Goal: Task Accomplishment & Management: Manage account settings

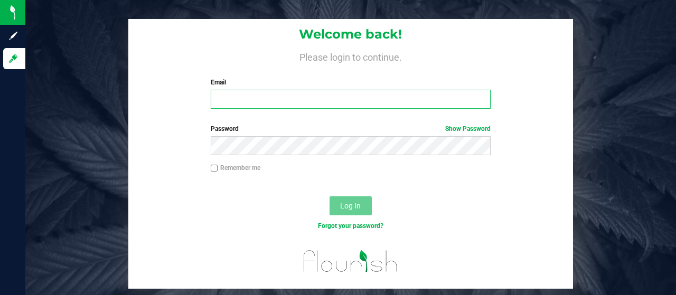
click at [290, 98] on input "Email" at bounding box center [351, 99] width 281 height 19
type input "[EMAIL_ADDRESS][DOMAIN_NAME]"
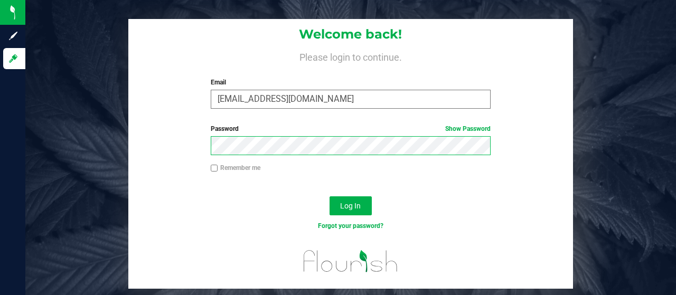
click at [330, 197] on button "Log In" at bounding box center [351, 206] width 42 height 19
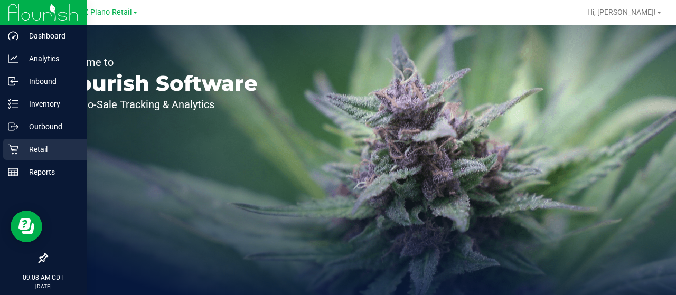
click at [19, 145] on p "Retail" at bounding box center [49, 149] width 63 height 13
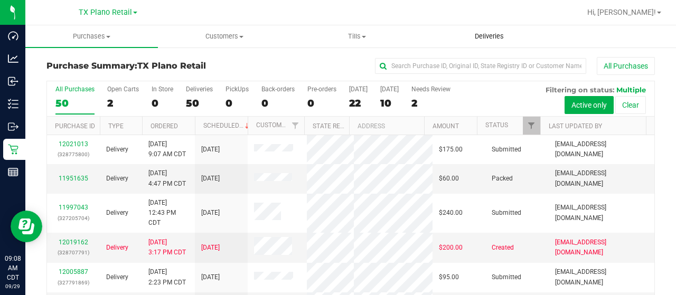
click at [487, 38] on span "Deliveries" at bounding box center [490, 37] width 58 height 10
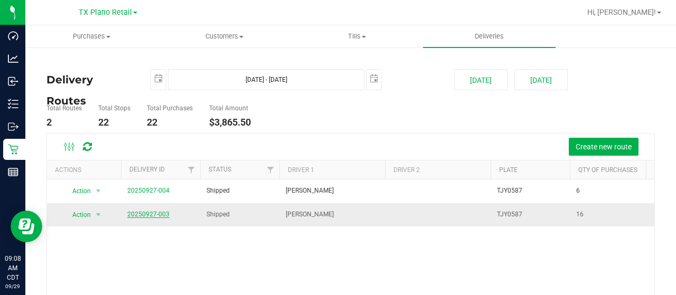
click at [157, 211] on link "20250927-003" at bounding box center [148, 214] width 42 height 7
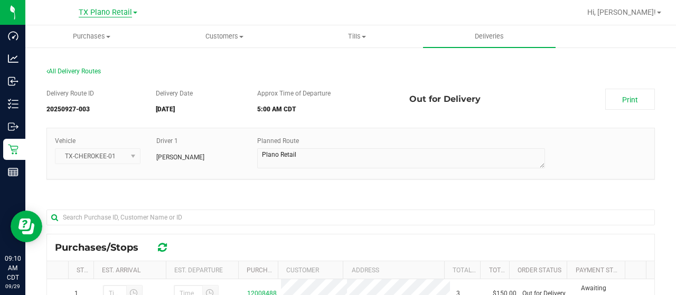
click at [85, 14] on span "TX Plano Retail" at bounding box center [105, 13] width 53 height 10
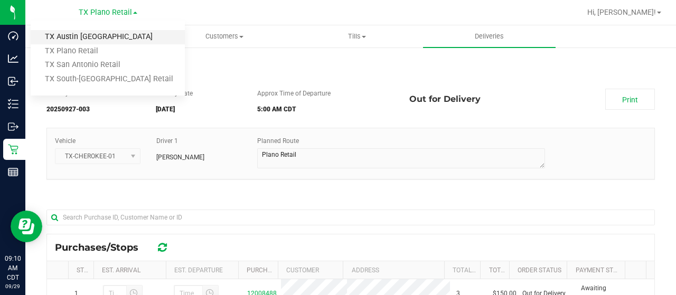
click at [96, 36] on link "TX Austin [GEOGRAPHIC_DATA]" at bounding box center [108, 37] width 154 height 14
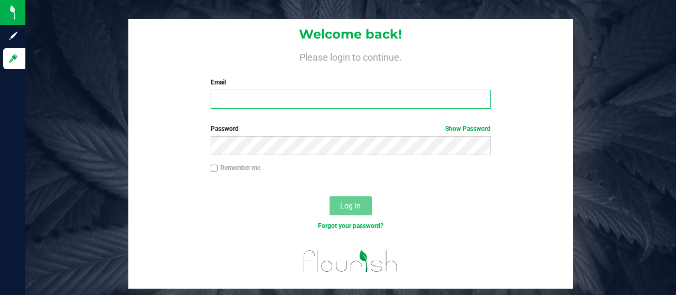
click at [253, 94] on input "Email" at bounding box center [351, 99] width 281 height 19
type input "lwallace@goodblend.com"
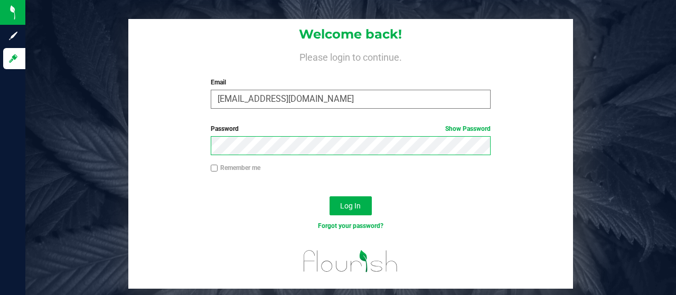
click at [330, 197] on button "Log In" at bounding box center [351, 206] width 42 height 19
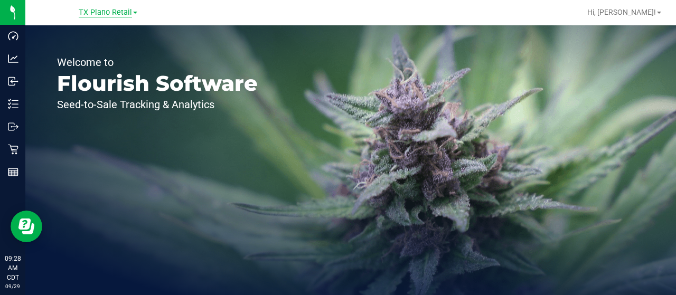
click at [101, 11] on span "TX Plano Retail" at bounding box center [105, 13] width 53 height 10
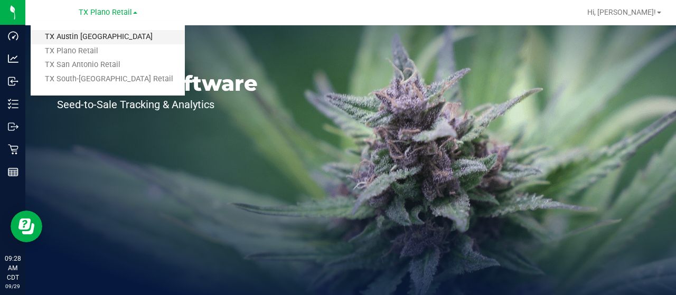
click at [105, 34] on link "TX Austin DC" at bounding box center [108, 37] width 154 height 14
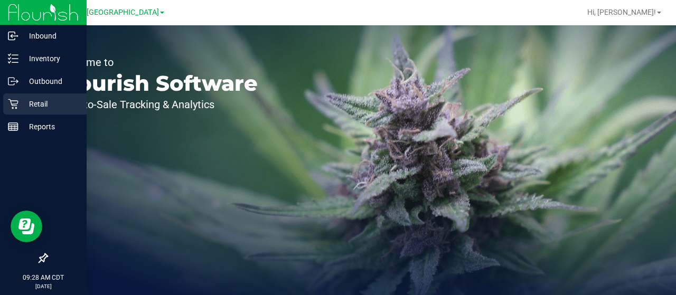
click at [19, 105] on p "Retail" at bounding box center [49, 104] width 63 height 13
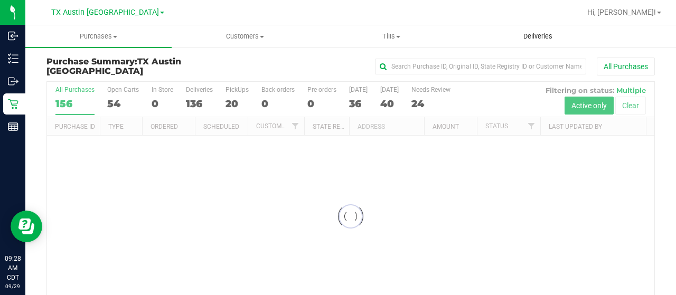
click at [536, 37] on span "Deliveries" at bounding box center [538, 37] width 58 height 10
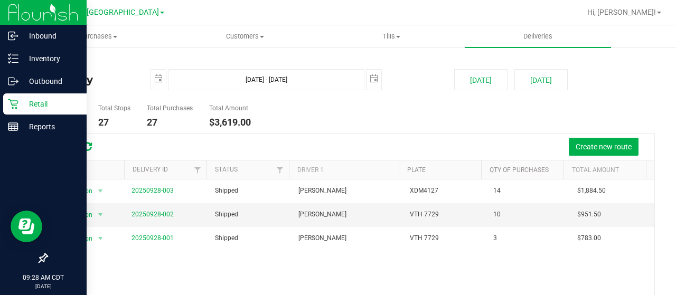
click at [19, 106] on p "Retail" at bounding box center [49, 104] width 63 height 13
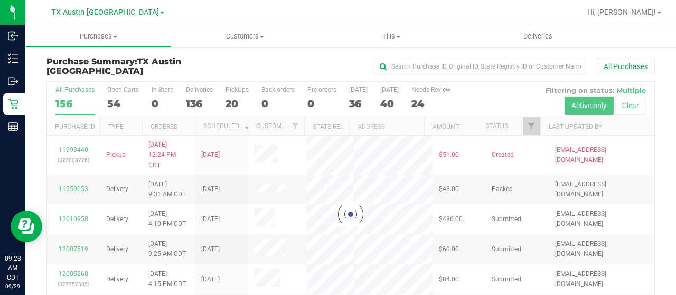
click at [429, 104] on div at bounding box center [351, 214] width 608 height 265
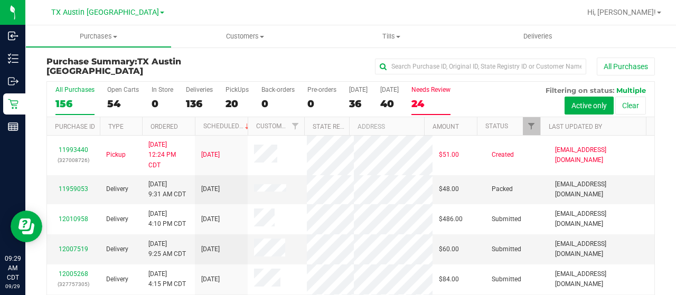
click at [429, 102] on div "24" at bounding box center [431, 104] width 39 height 12
click at [0, 0] on input "Needs Review 24" at bounding box center [0, 0] width 0 height 0
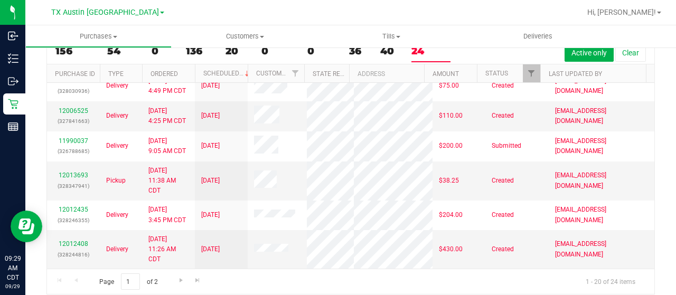
scroll to position [567, 0]
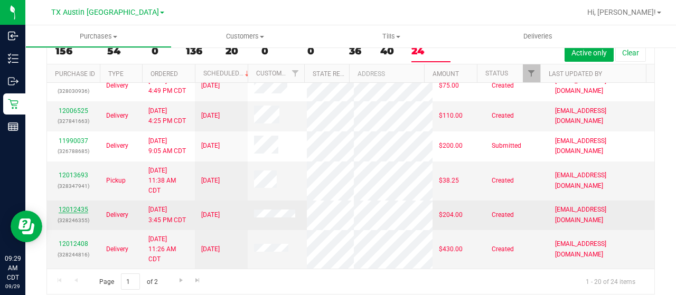
click at [77, 206] on link "12012435" at bounding box center [74, 209] width 30 height 7
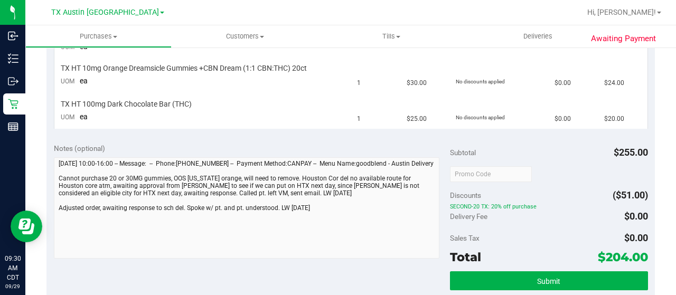
scroll to position [370, 0]
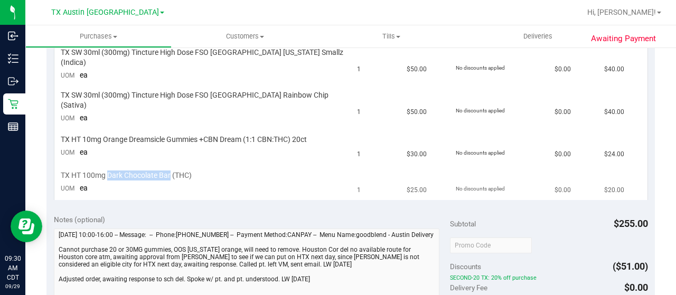
drag, startPoint x: 107, startPoint y: 152, endPoint x: 171, endPoint y: 153, distance: 64.5
click at [171, 171] on span "TX HT 100mg Dark Chocolate Bar (THC)" at bounding box center [126, 176] width 131 height 10
copy span "Dark Chocolate Bar"
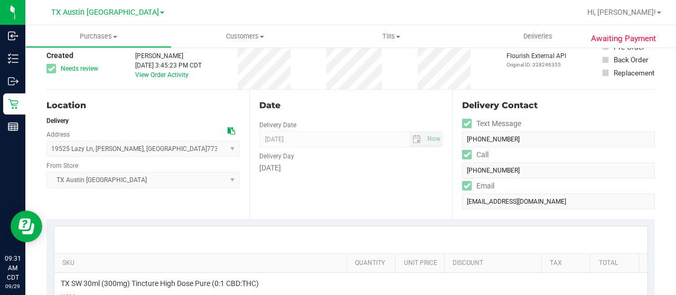
scroll to position [0, 0]
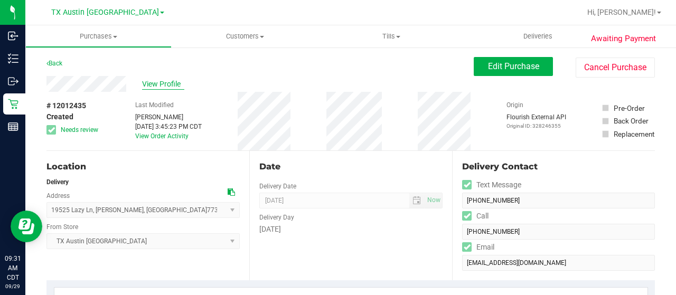
click at [150, 84] on span "View Profile" at bounding box center [163, 84] width 42 height 11
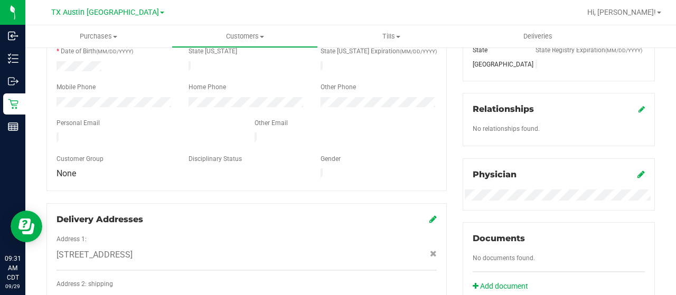
scroll to position [211, 0]
click at [54, 133] on div at bounding box center [148, 138] width 198 height 13
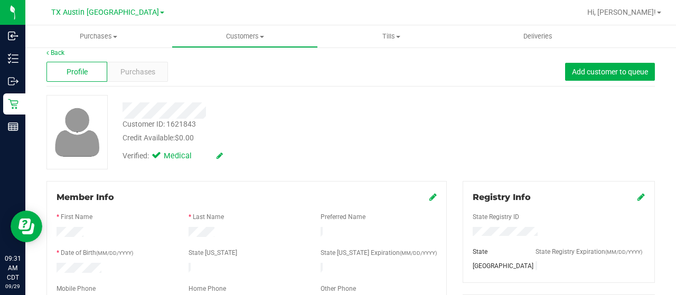
scroll to position [0, 0]
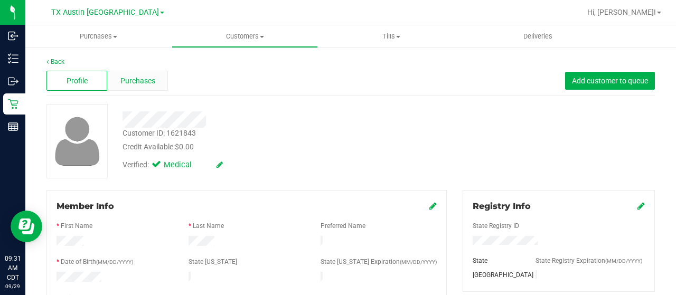
click at [145, 82] on span "Purchases" at bounding box center [137, 81] width 35 height 11
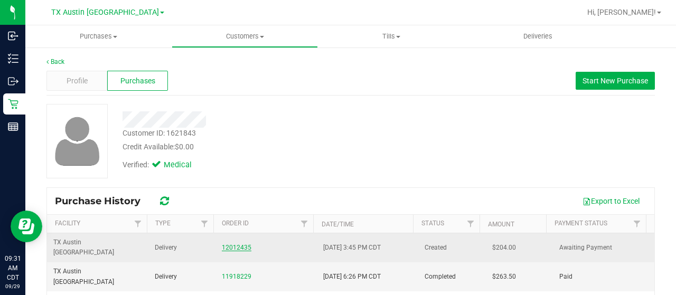
click at [231, 244] on link "12012435" at bounding box center [237, 247] width 30 height 7
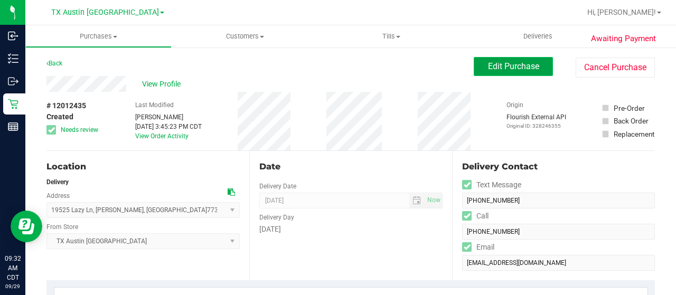
click at [519, 67] on span "Edit Purchase" at bounding box center [513, 66] width 51 height 10
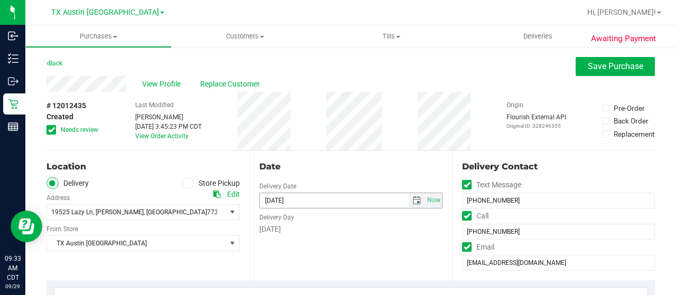
click at [413, 200] on span "select" at bounding box center [417, 201] width 8 height 8
click at [413, 202] on span "select" at bounding box center [417, 201] width 8 height 8
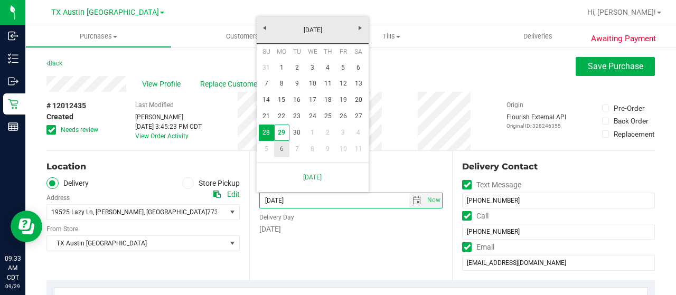
click at [285, 151] on link "6" at bounding box center [281, 149] width 15 height 16
type input "10/06/2025"
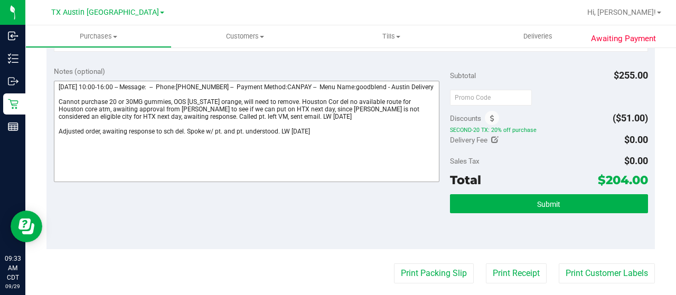
scroll to position [476, 0]
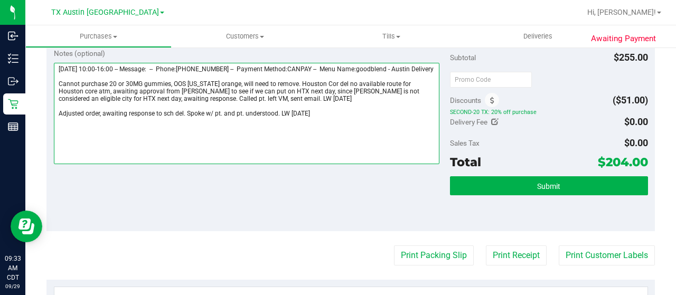
click at [333, 119] on textarea at bounding box center [247, 113] width 386 height 101
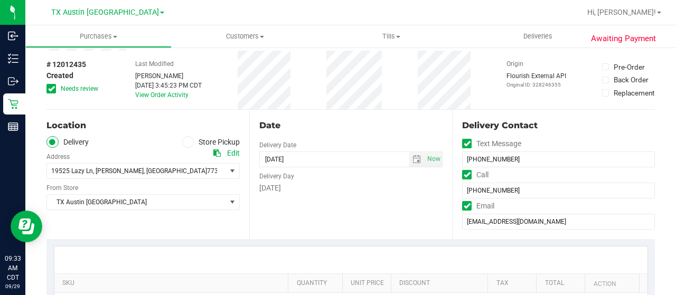
scroll to position [0, 0]
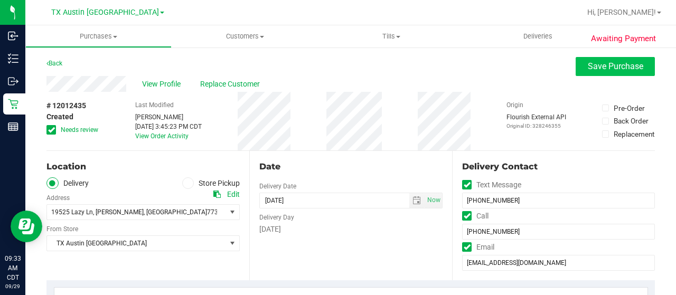
type textarea "Sunday 09/28/2025 10:00-16:00 -- Message: -- Phone:2814750569 -- Payment Method…"
click at [588, 62] on span "Save Purchase" at bounding box center [615, 66] width 55 height 10
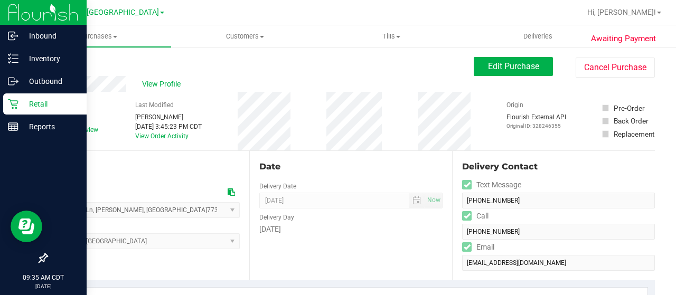
click at [22, 103] on p "Retail" at bounding box center [49, 104] width 63 height 13
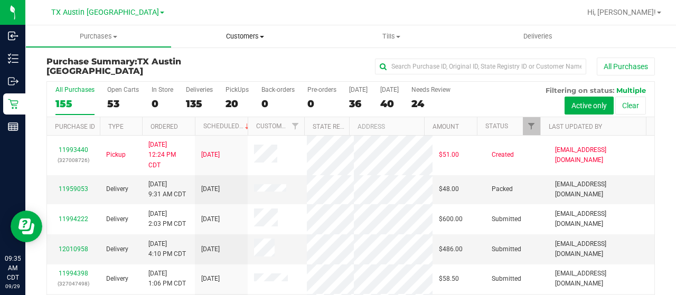
click at [245, 36] on span "Customers" at bounding box center [244, 37] width 145 height 10
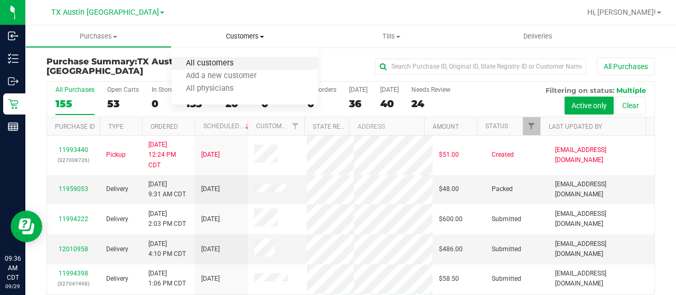
click at [233, 65] on span "All customers" at bounding box center [210, 63] width 76 height 9
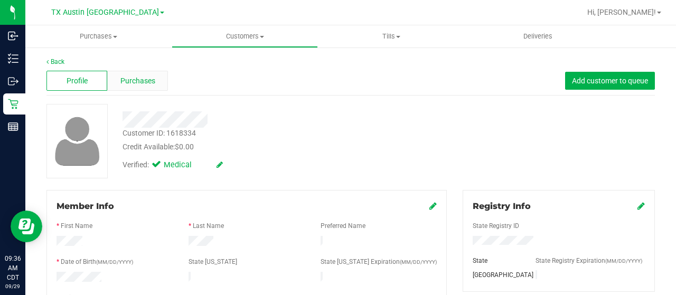
click at [148, 88] on div "Purchases" at bounding box center [137, 81] width 61 height 20
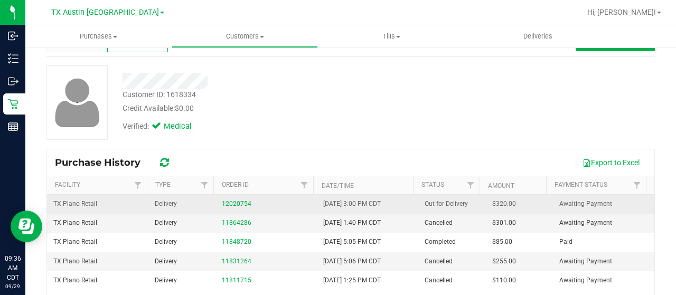
scroll to position [53, 0]
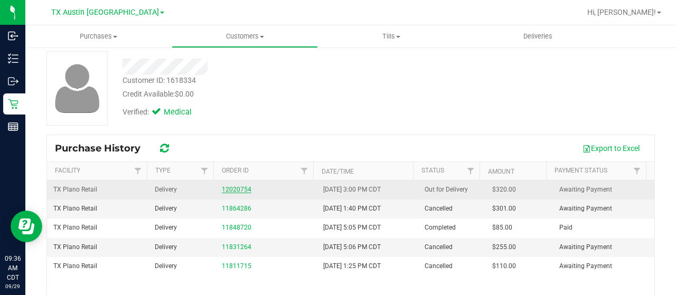
click at [226, 190] on link "12020754" at bounding box center [237, 189] width 30 height 7
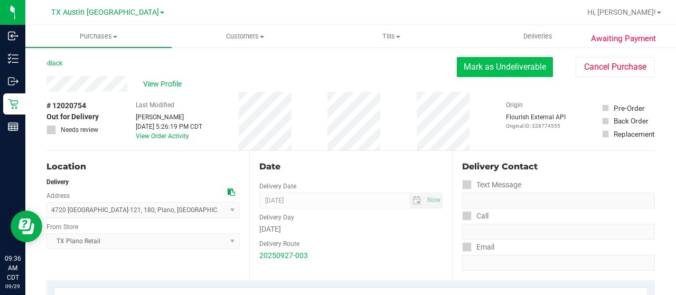
click at [495, 71] on button "Mark as Undeliverable" at bounding box center [505, 67] width 96 height 20
click at [498, 67] on button "Mark as Packed" at bounding box center [513, 67] width 79 height 20
click at [460, 73] on button "Send Back to Created" at bounding box center [507, 67] width 94 height 20
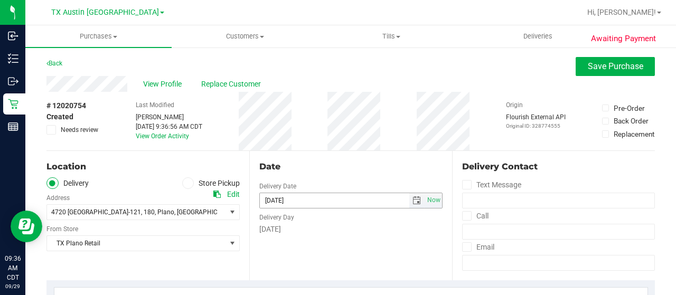
click at [413, 199] on span "select" at bounding box center [417, 201] width 8 height 8
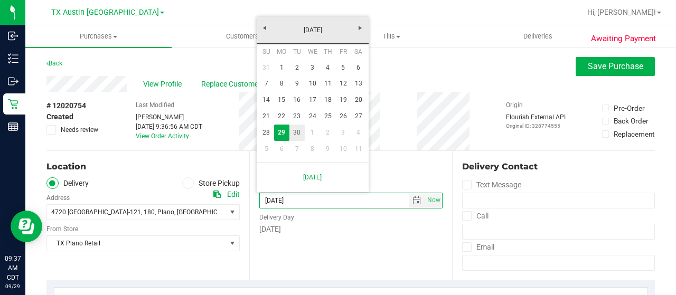
click at [293, 139] on link "30" at bounding box center [297, 133] width 15 height 16
type input "09/30/2025"
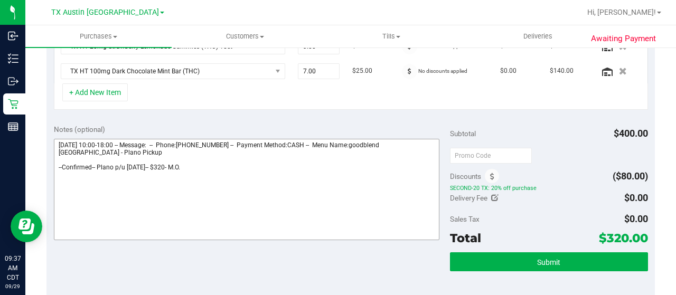
scroll to position [317, 0]
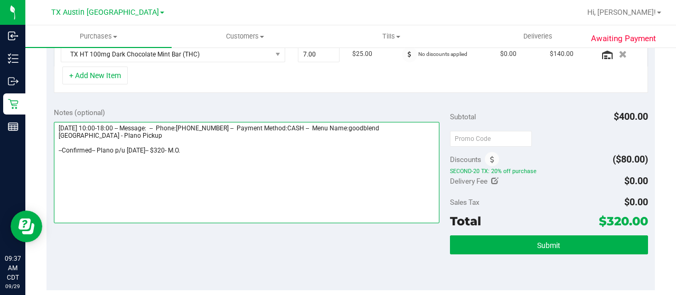
click at [206, 154] on textarea at bounding box center [247, 172] width 386 height 101
type textarea "Monday 09/29/2025 10:00-18:00 -- Message: -- Phone:4697128055 -- Payment Method…"
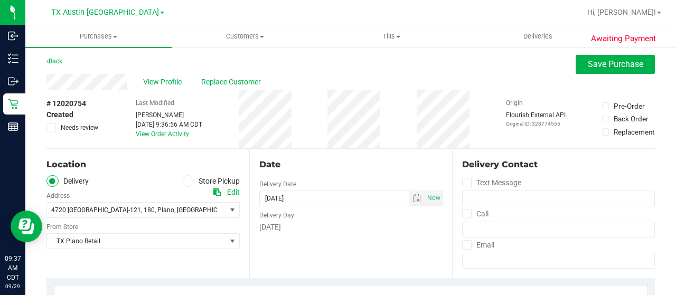
scroll to position [0, 0]
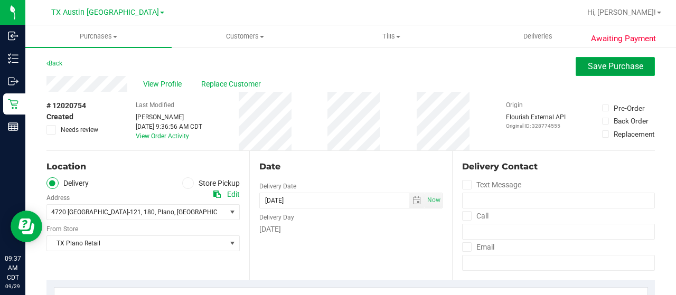
click at [588, 65] on span "Save Purchase" at bounding box center [615, 66] width 55 height 10
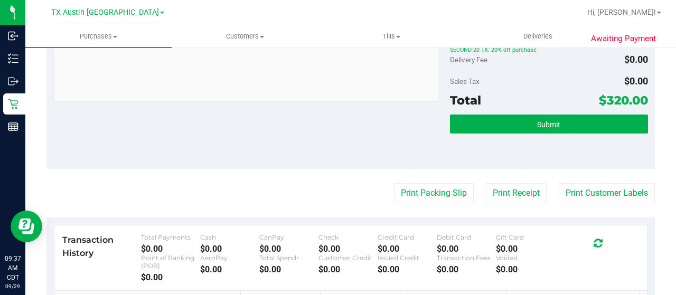
scroll to position [476, 0]
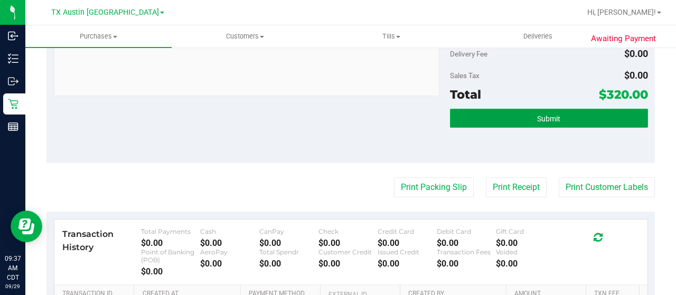
click at [538, 119] on span "Submit" at bounding box center [548, 119] width 23 height 8
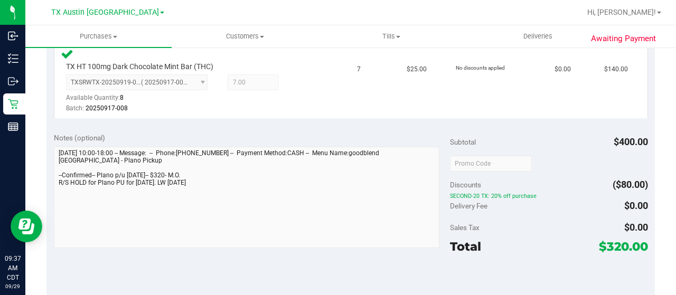
scroll to position [370, 0]
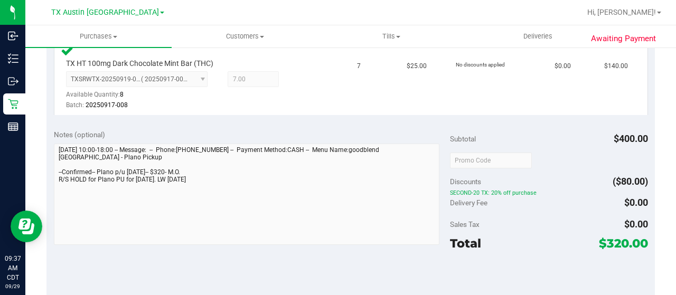
click at [52, 181] on div "Notes (optional) Subtotal $400.00 Discounts ($80.00) SECOND-20 TX: 20% off purc…" at bounding box center [350, 217] width 609 height 190
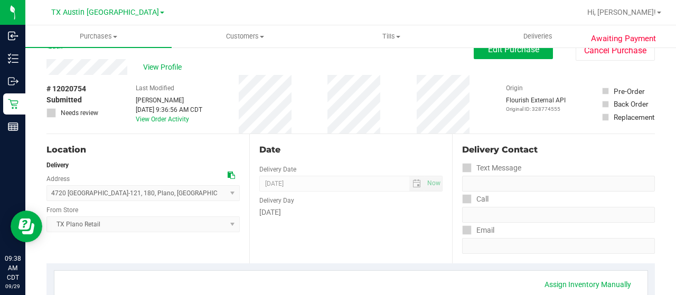
scroll to position [0, 0]
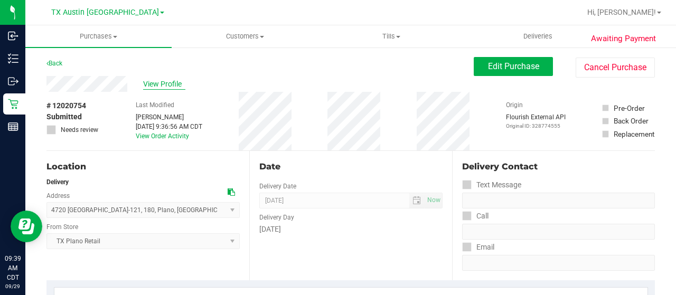
click at [158, 85] on span "View Profile" at bounding box center [164, 84] width 42 height 11
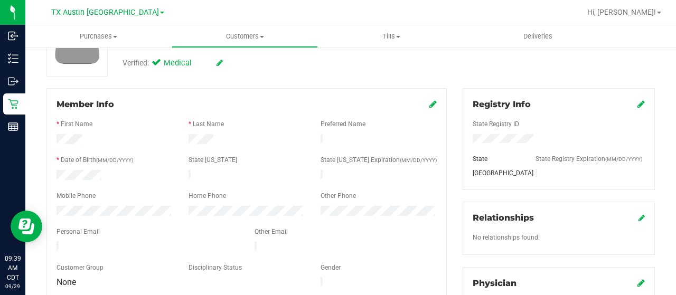
scroll to position [159, 0]
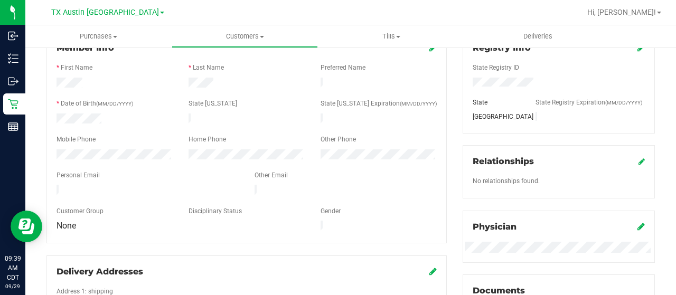
click at [55, 188] on div at bounding box center [148, 191] width 198 height 13
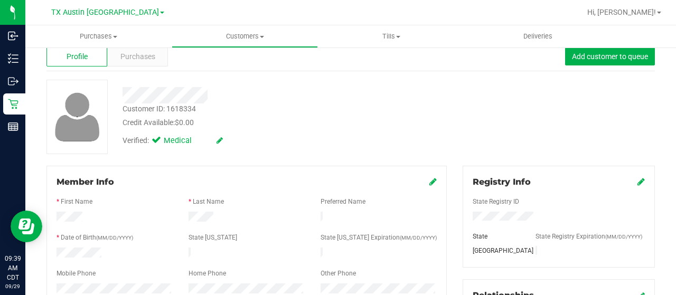
scroll to position [0, 0]
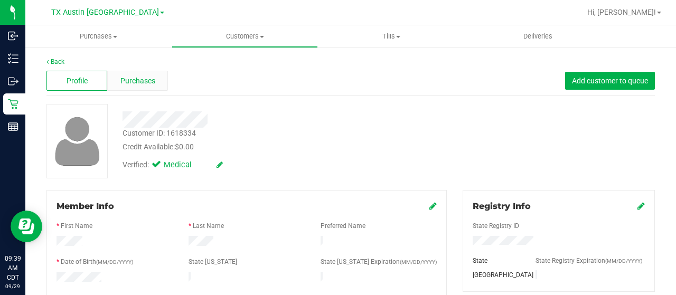
click at [145, 81] on span "Purchases" at bounding box center [137, 81] width 35 height 11
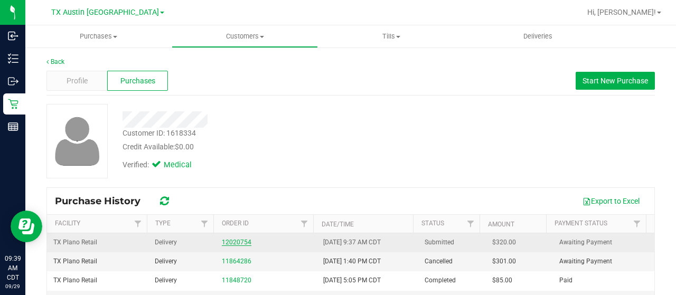
click at [228, 241] on link "12020754" at bounding box center [237, 242] width 30 height 7
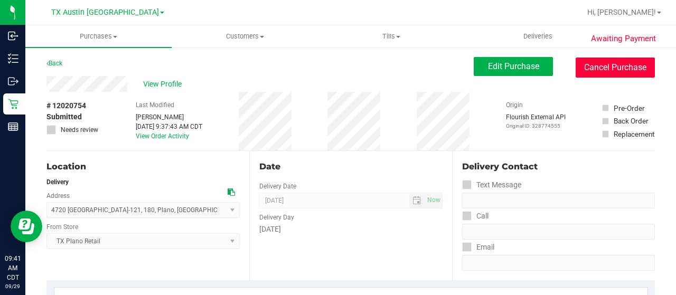
drag, startPoint x: 607, startPoint y: 68, endPoint x: 386, endPoint y: 63, distance: 220.9
click at [607, 68] on button "Cancel Purchase" at bounding box center [615, 68] width 79 height 20
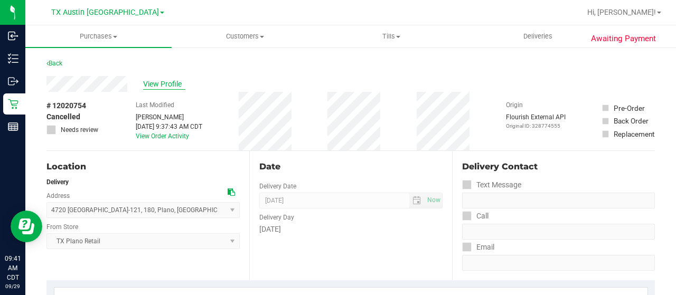
click at [172, 83] on span "View Profile" at bounding box center [164, 84] width 42 height 11
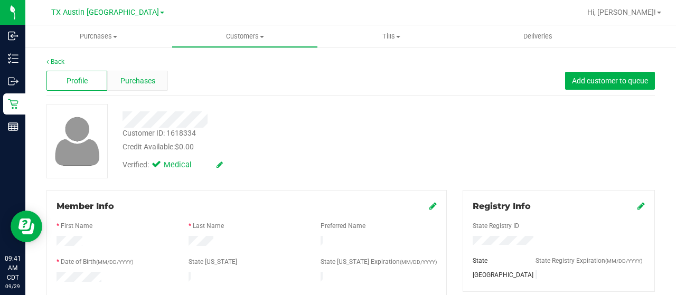
click at [150, 84] on span "Purchases" at bounding box center [137, 81] width 35 height 11
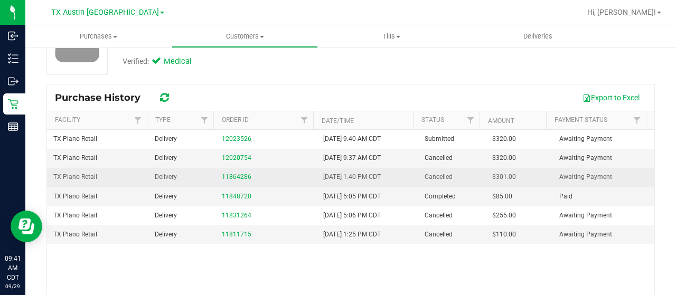
scroll to position [106, 0]
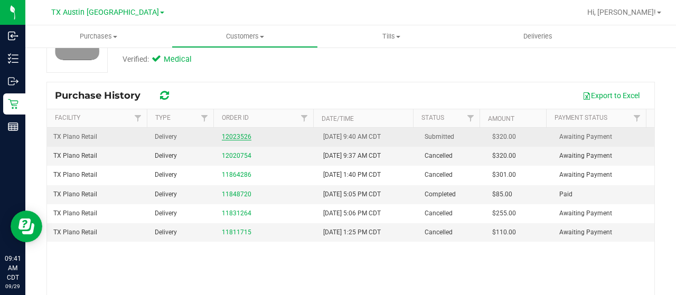
click at [235, 137] on link "12023526" at bounding box center [237, 136] width 30 height 7
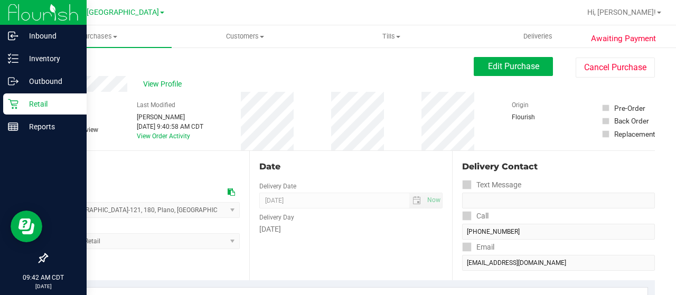
click at [12, 103] on icon at bounding box center [13, 104] width 11 height 11
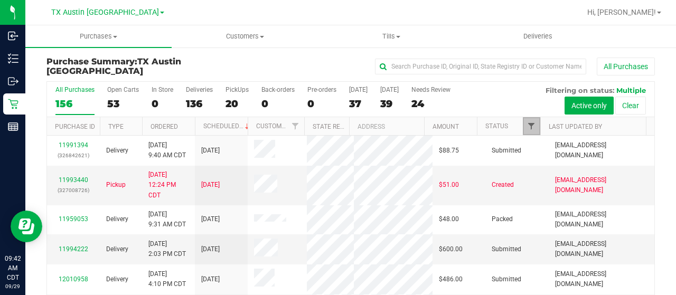
click at [527, 123] on span "Filter" at bounding box center [531, 126] width 8 height 8
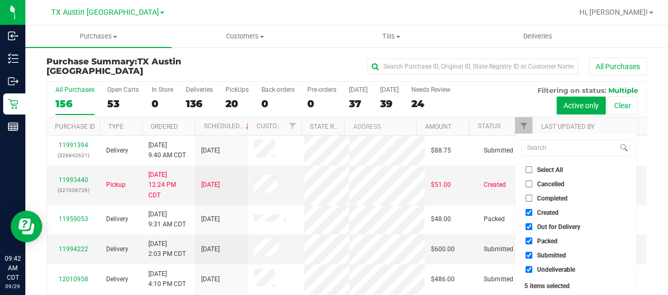
click at [569, 226] on span "Out for Delivery" at bounding box center [558, 227] width 43 height 6
click at [533, 226] on input "Out for Delivery" at bounding box center [529, 227] width 7 height 7
checkbox input "false"
click at [545, 244] on span "Packed" at bounding box center [547, 241] width 21 height 6
click at [533, 244] on input "Packed" at bounding box center [529, 241] width 7 height 7
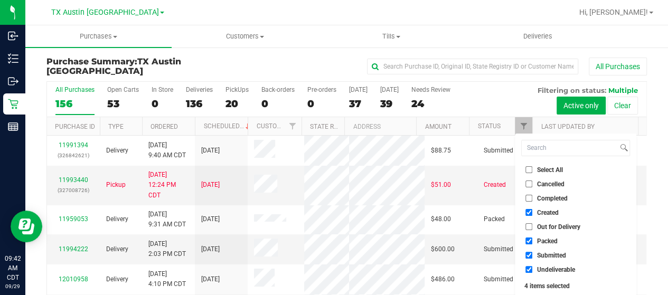
checkbox input "false"
click at [546, 254] on span "Submitted" at bounding box center [551, 256] width 29 height 6
click at [533, 254] on input "Submitted" at bounding box center [529, 255] width 7 height 7
checkbox input "false"
click at [546, 268] on span "Undeliverable" at bounding box center [556, 270] width 38 height 6
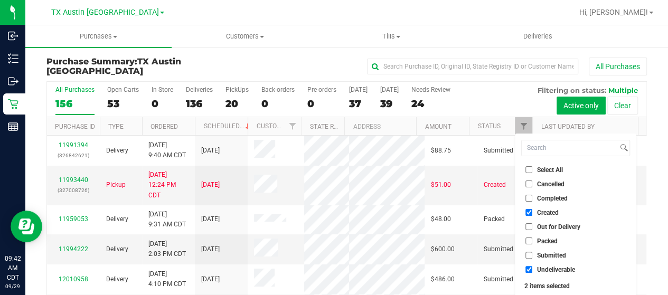
click at [533, 268] on input "Undeliverable" at bounding box center [529, 269] width 7 height 7
checkbox input "false"
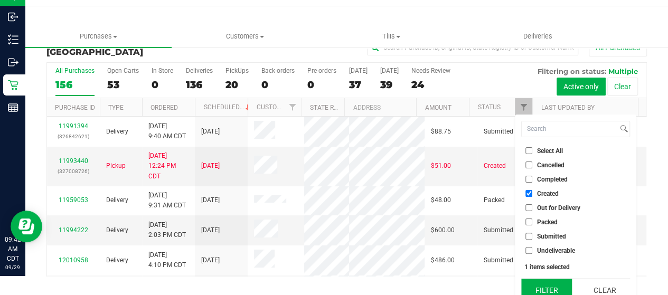
scroll to position [29, 0]
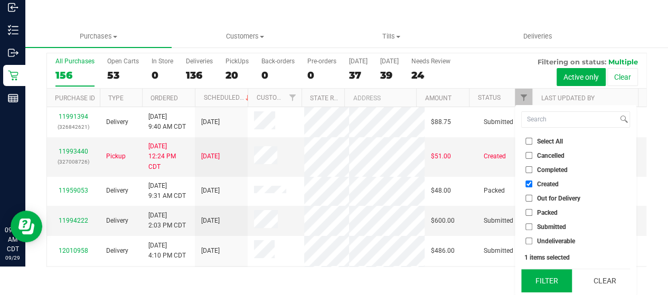
click at [544, 278] on button "Filter" at bounding box center [547, 280] width 51 height 23
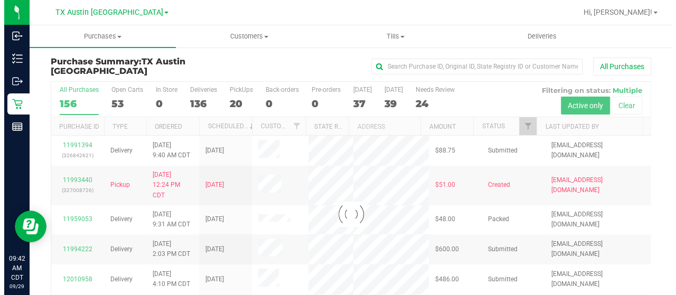
scroll to position [0, 0]
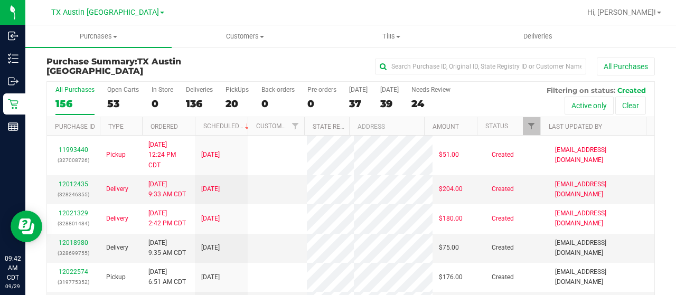
click at [356, 103] on div "37" at bounding box center [358, 104] width 18 height 12
click at [0, 0] on input "Today 37" at bounding box center [0, 0] width 0 height 0
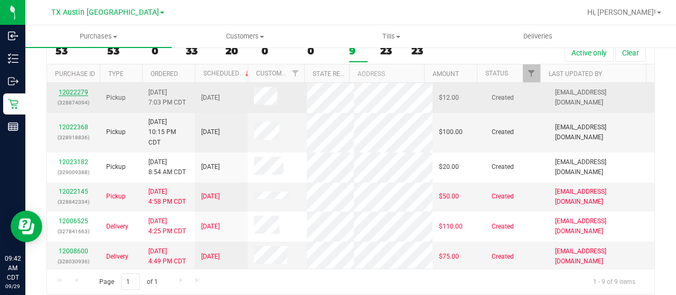
click at [70, 90] on link "12022279" at bounding box center [74, 92] width 30 height 7
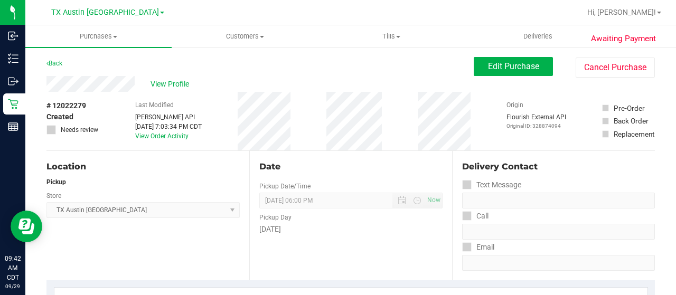
click at [141, 82] on div "View Profile" at bounding box center [259, 84] width 427 height 16
click at [180, 85] on span "View Profile" at bounding box center [172, 84] width 42 height 11
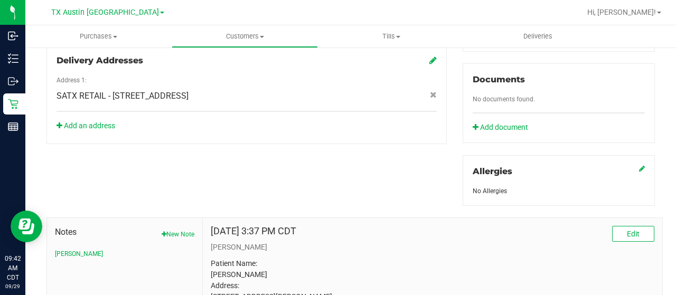
scroll to position [494, 0]
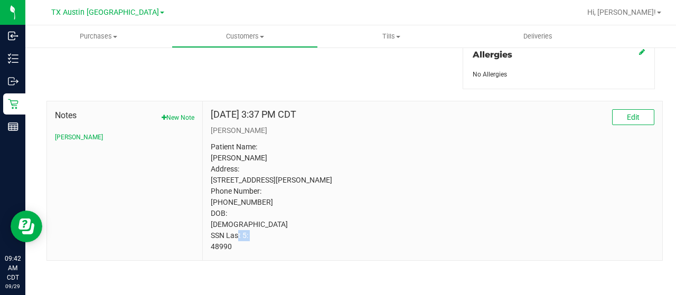
drag, startPoint x: 235, startPoint y: 247, endPoint x: 205, endPoint y: 247, distance: 30.1
click at [205, 247] on div "May 27, 2025 3:37 PM CDT Edit CURT Patient Name: Marquis Walker Address: 5411 D…" at bounding box center [433, 180] width 460 height 159
copy p "48990"
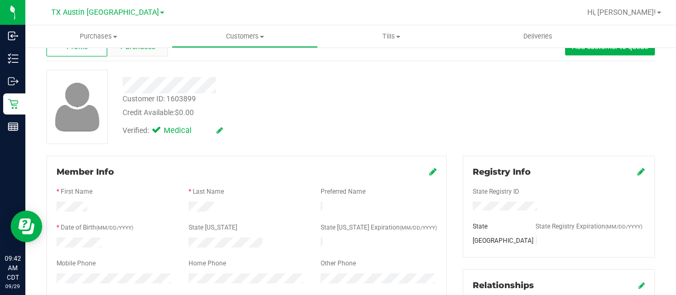
scroll to position [0, 0]
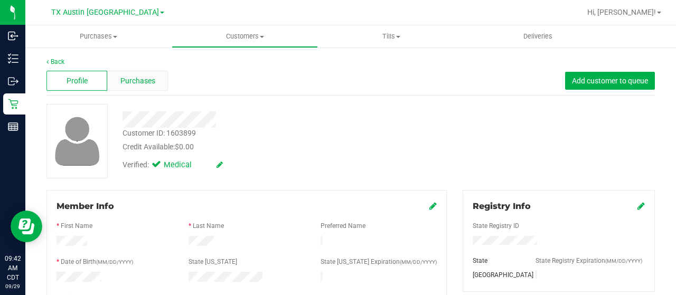
click at [127, 79] on span "Purchases" at bounding box center [137, 81] width 35 height 11
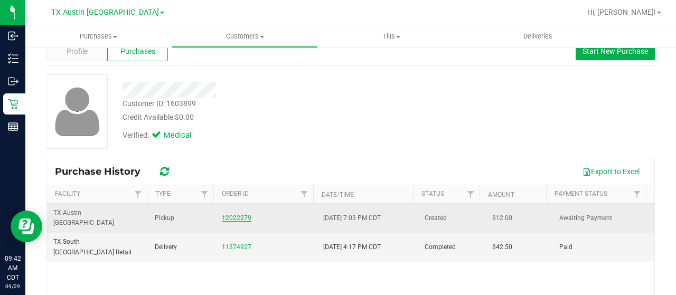
scroll to position [53, 0]
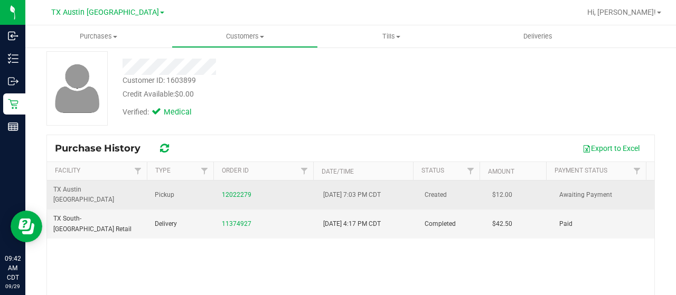
click at [231, 193] on div "12022279" at bounding box center [266, 195] width 89 height 10
click at [223, 191] on link "12022279" at bounding box center [237, 194] width 30 height 7
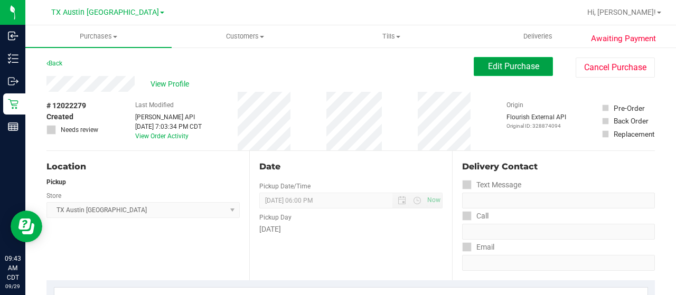
click at [488, 64] on span "Edit Purchase" at bounding box center [513, 66] width 51 height 10
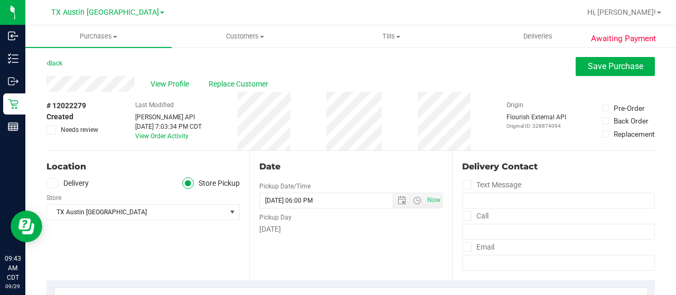
click at [74, 183] on label "Delivery" at bounding box center [67, 184] width 42 height 12
click at [0, 0] on input "Delivery" at bounding box center [0, 0] width 0 height 0
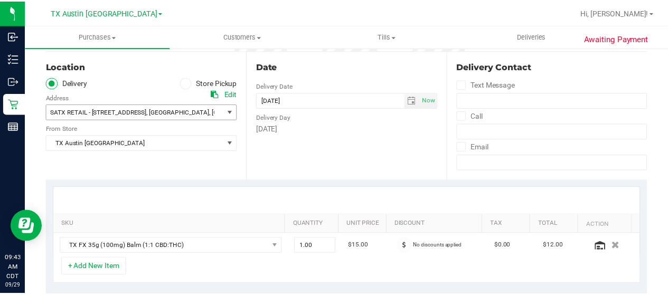
scroll to position [106, 0]
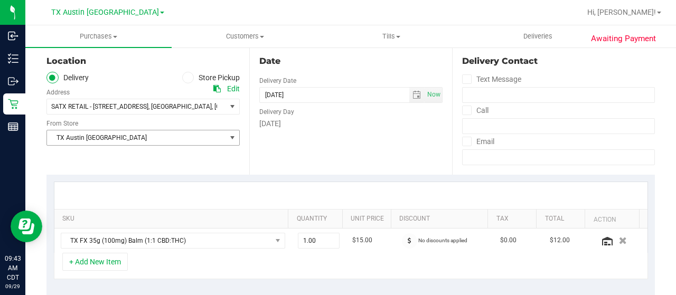
click at [110, 139] on span "TX Austin DC" at bounding box center [136, 138] width 179 height 15
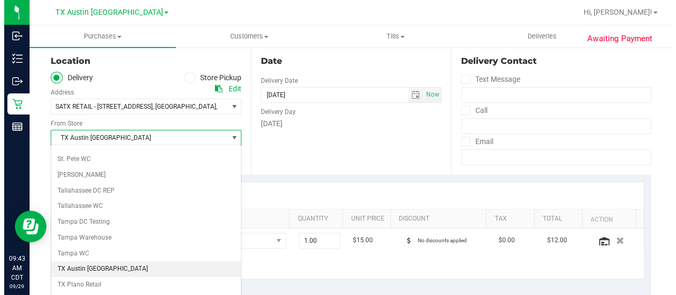
scroll to position [746, 0]
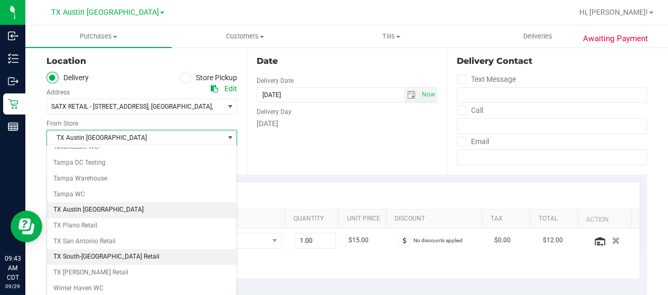
click at [97, 249] on li "TX South-Austin Retail" at bounding box center [142, 257] width 190 height 16
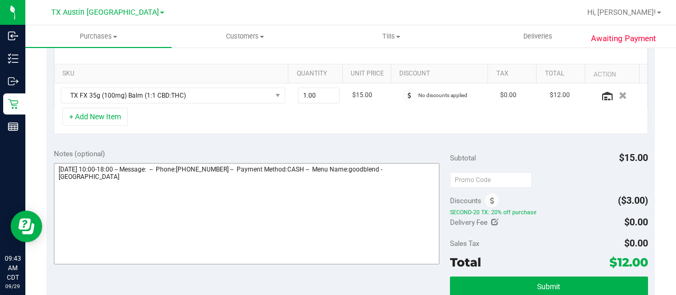
scroll to position [264, 0]
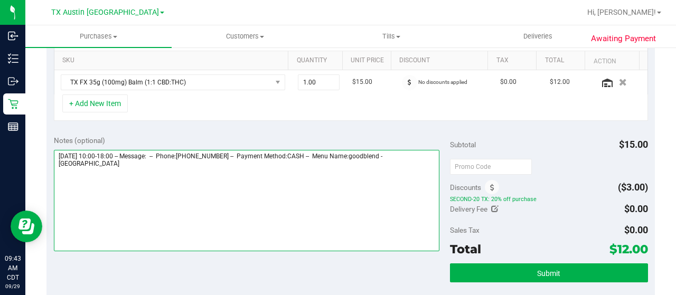
drag, startPoint x: 403, startPoint y: 153, endPoint x: 429, endPoint y: 162, distance: 27.1
click at [429, 162] on textarea at bounding box center [247, 200] width 386 height 101
click at [219, 184] on textarea at bounding box center [247, 200] width 386 height 101
paste textarea "South Austin"
drag, startPoint x: 57, startPoint y: 153, endPoint x: 115, endPoint y: 152, distance: 58.7
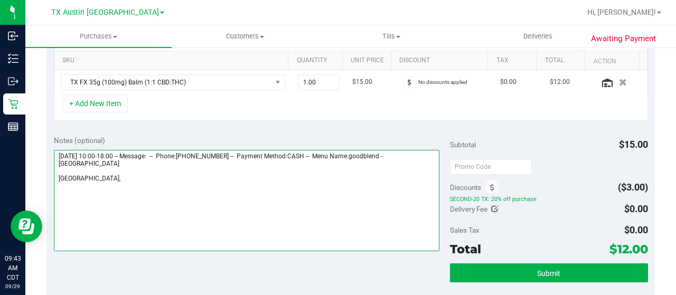
click at [115, 152] on textarea at bounding box center [247, 200] width 386 height 101
click at [139, 178] on textarea at bounding box center [247, 200] width 386 height 101
paste textarea "Monday 09/29/2025"
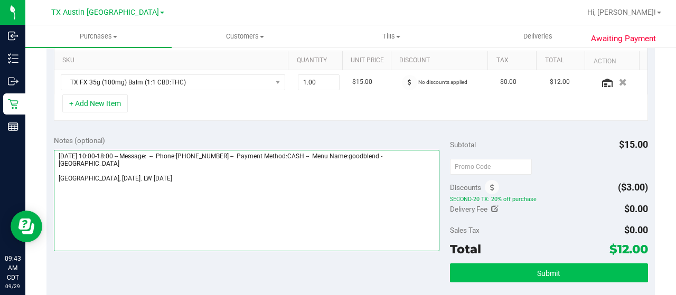
type textarea "Monday 09/29/2025 10:00-18:00 -- Message: -- Phone:5129874202 -- Payment Method…"
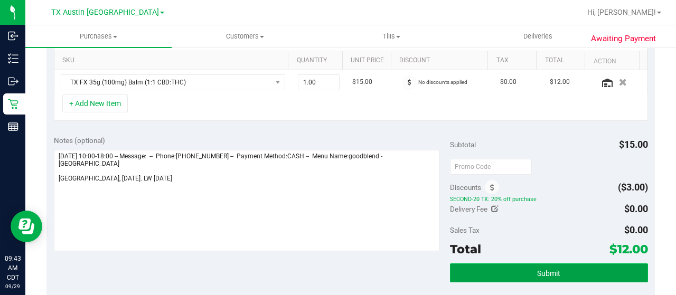
click at [543, 271] on span "Submit" at bounding box center [548, 273] width 23 height 8
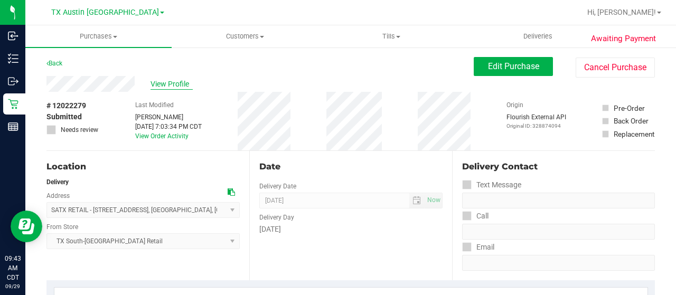
click at [157, 85] on span "View Profile" at bounding box center [172, 84] width 42 height 11
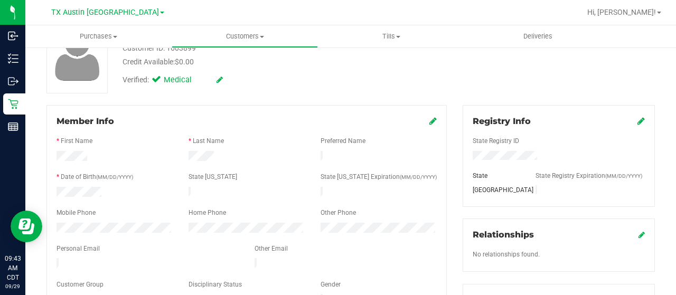
scroll to position [106, 0]
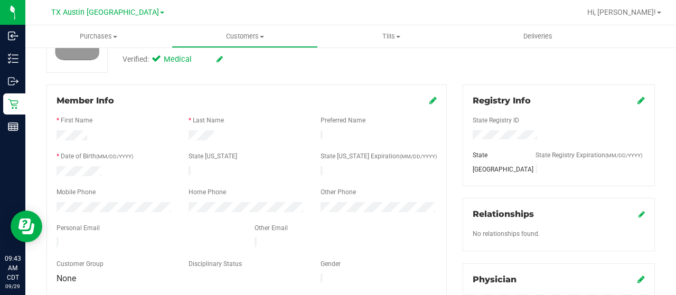
click at [57, 238] on div at bounding box center [148, 244] width 198 height 13
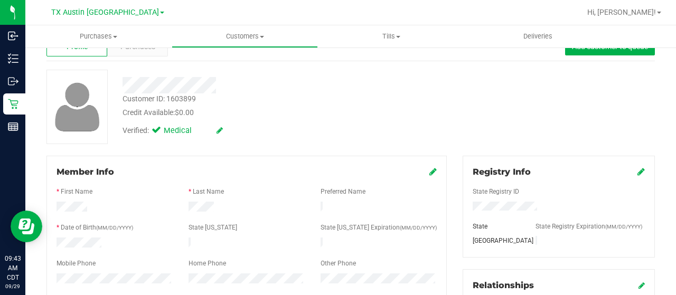
scroll to position [0, 0]
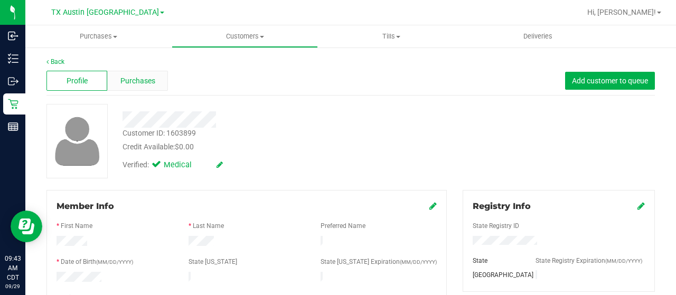
click at [147, 77] on span "Purchases" at bounding box center [137, 81] width 35 height 11
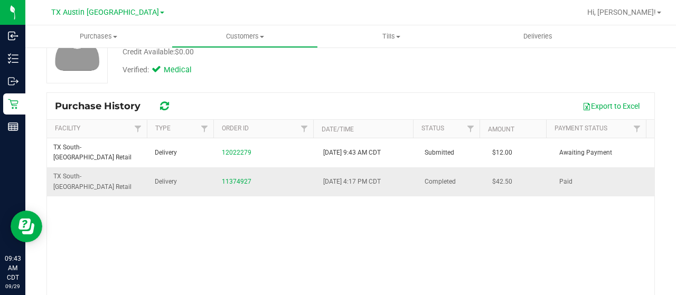
scroll to position [106, 0]
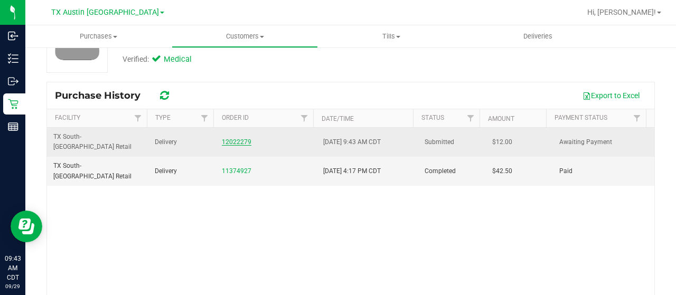
click at [227, 138] on link "12022279" at bounding box center [237, 141] width 30 height 7
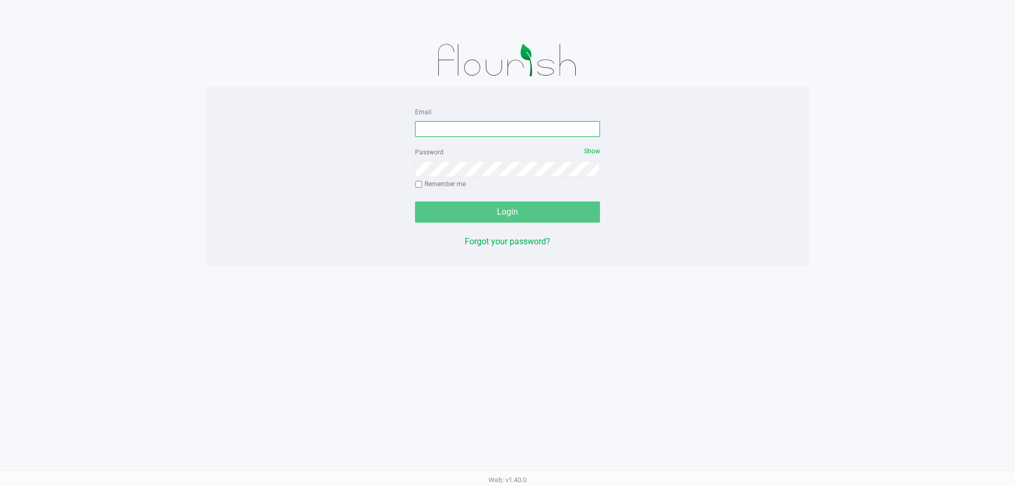
click at [438, 135] on input "Email" at bounding box center [507, 129] width 185 height 16
type input "[EMAIL_ADDRESS][DOMAIN_NAME]"
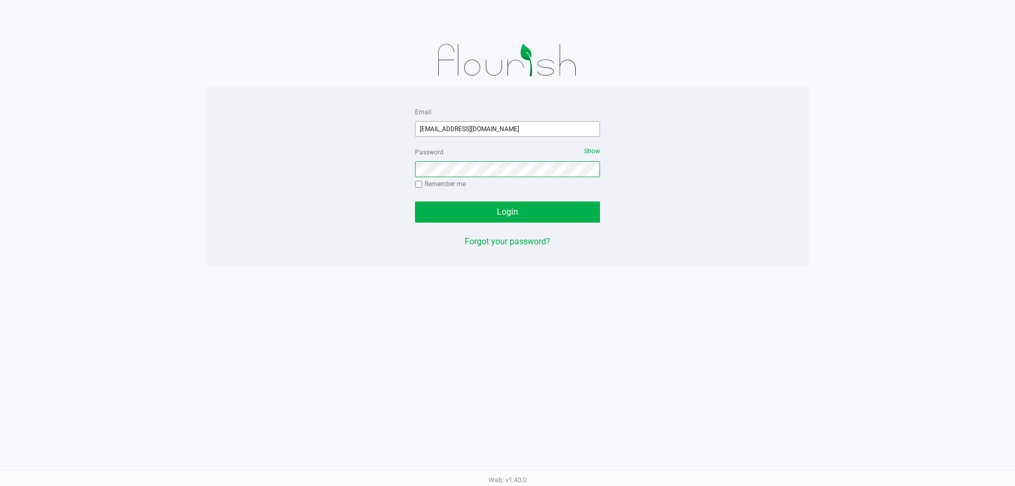
click at [415, 201] on button "Login" at bounding box center [507, 211] width 185 height 21
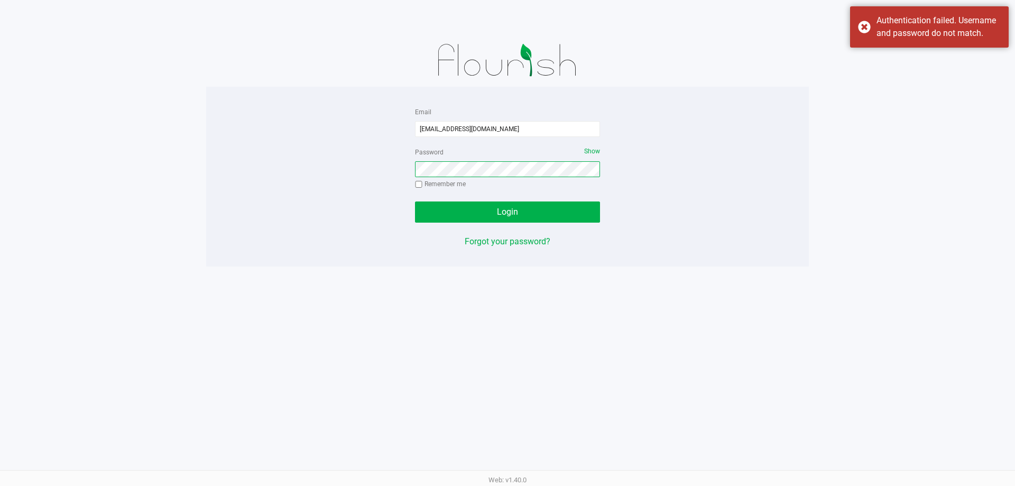
click at [415, 201] on button "Login" at bounding box center [507, 211] width 185 height 21
